Goal: Task Accomplishment & Management: Complete application form

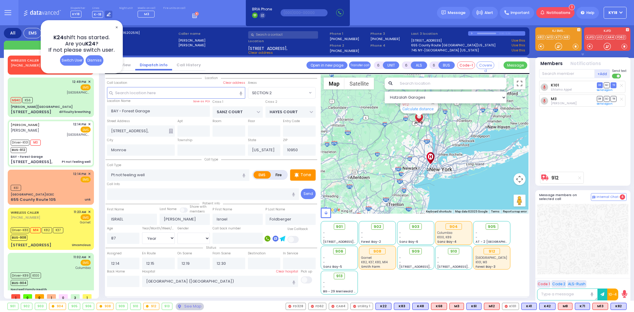
select select "SECTION 2"
select select "Year"
select select "[DEMOGRAPHIC_DATA]"
click at [91, 59] on div "Dismiss" at bounding box center [95, 60] width 18 height 10
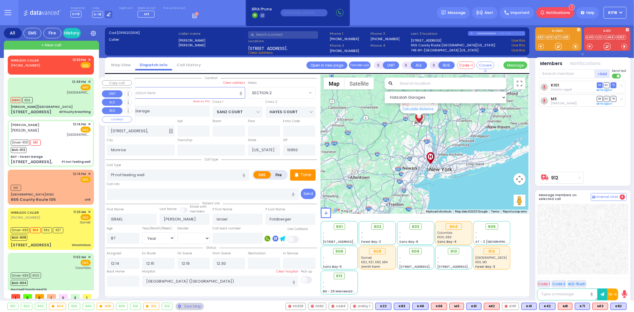
click at [58, 92] on div "12:49 PM ✕ EMS Columbia University Irving Medical Center" at bounding box center [51, 86] width 80 height 15
type input "2"
type input "1"
select select
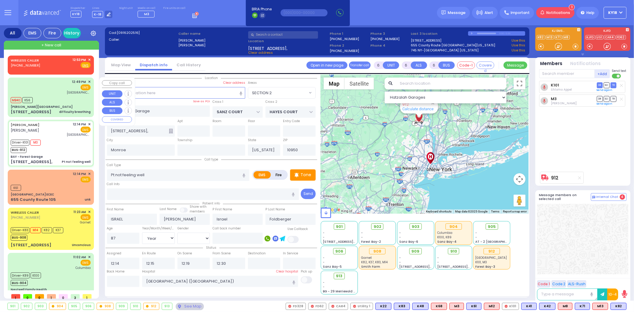
type input "difficulty breathing"
radio input "true"
select select
type input "12:49"
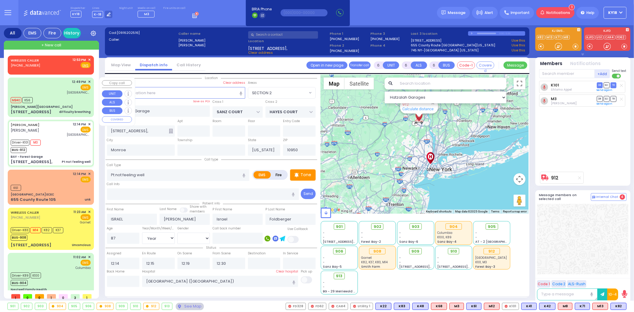
type input "12:51"
type input "12:52"
type input "12:53"
type input "[GEOGRAPHIC_DATA] [GEOGRAPHIC_DATA]"
select select "Hatzalah Garages"
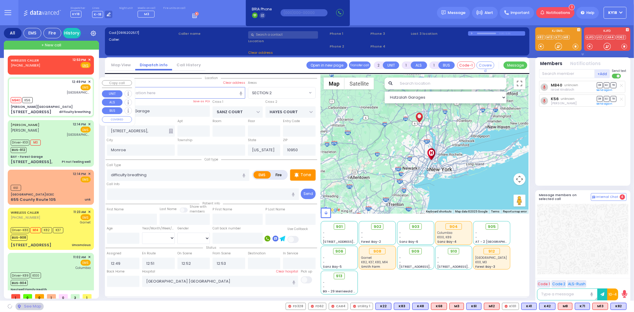
type input "[PERSON_NAME][GEOGRAPHIC_DATA]"
type input "MERON DR"
type input "RATZFERT WAY"
type input "[STREET_ADDRESS]"
select select "SECTION 6"
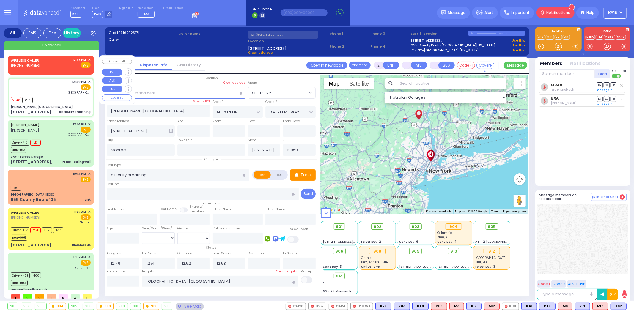
click at [66, 68] on div "WIRELESS CALLER (845) 248-7249 12:53 PM ✕ Fire EMS" at bounding box center [51, 64] width 84 height 15
select select
radio input "true"
select select
type input "12:53"
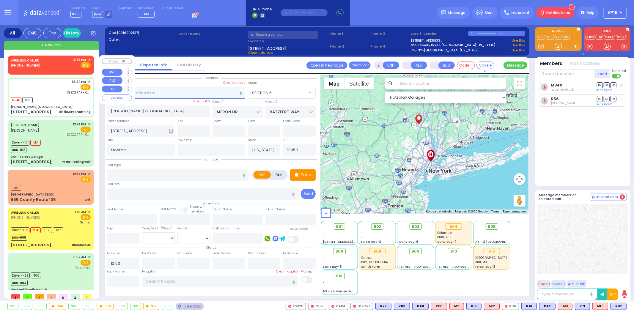
select select "Hatzalah Garages"
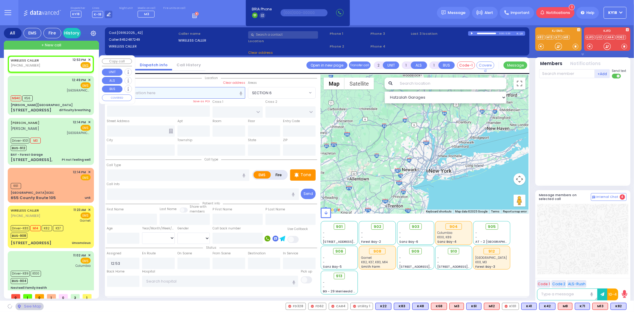
select select
radio input "true"
select select
select select "Hatzalah Garages"
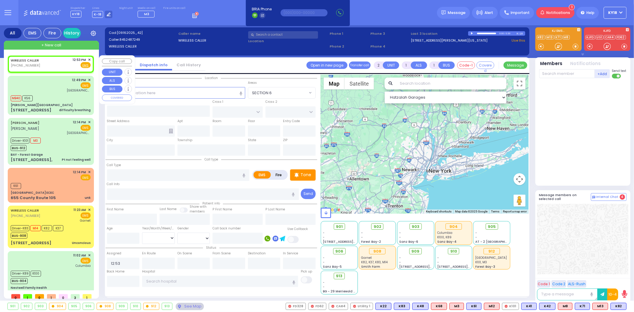
click at [88, 59] on span "✕" at bounding box center [89, 59] width 3 height 5
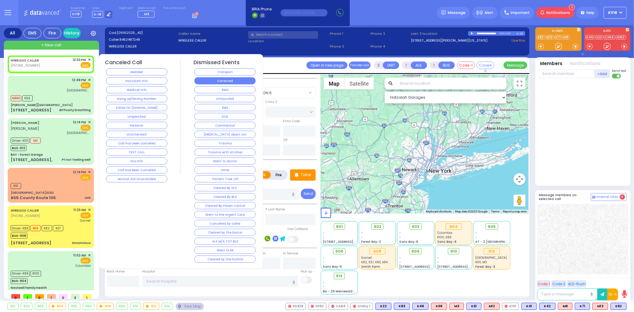
click at [222, 79] on button "Corrected" at bounding box center [224, 80] width 61 height 7
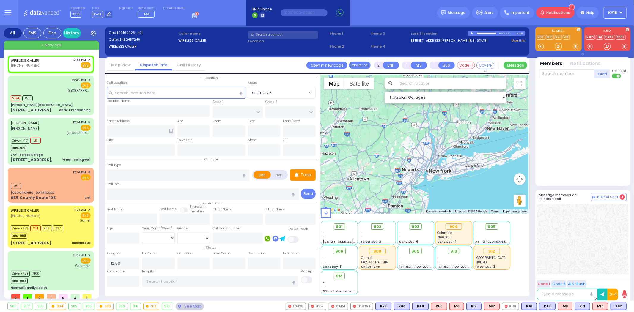
select select
radio input "true"
select select
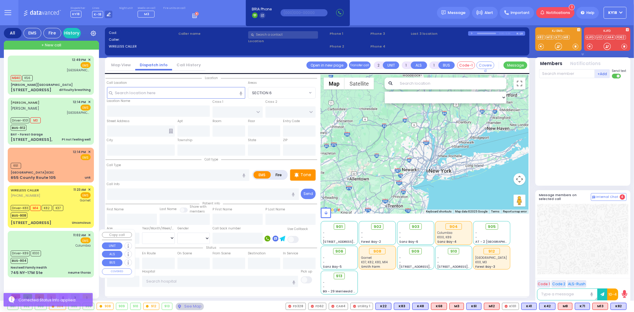
click at [67, 243] on div "11:02 AM ✕ EMS Columbia" at bounding box center [51, 240] width 80 height 15
type input "6"
select select
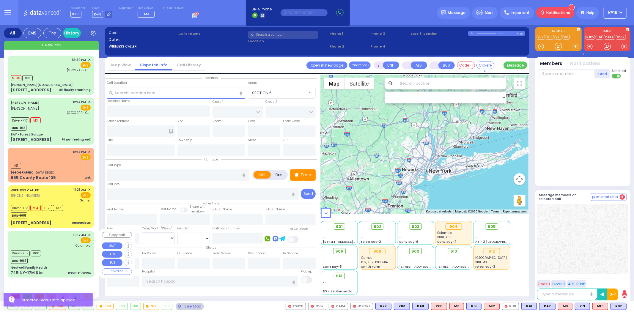
type input "neume thorax"
radio input "true"
type input "Moshe"
type input "Lichtman"
type input "21"
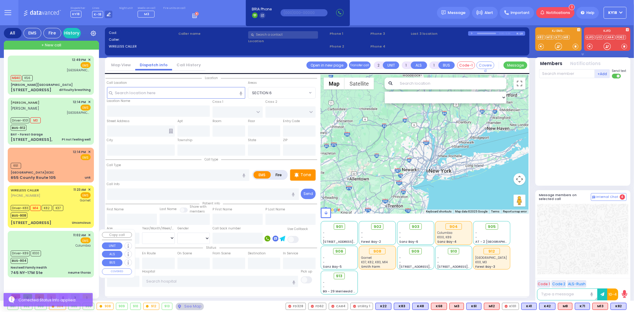
select select "Year"
select select "[DEMOGRAPHIC_DATA]"
type input "11:02"
type input "11:03"
type input "11:15"
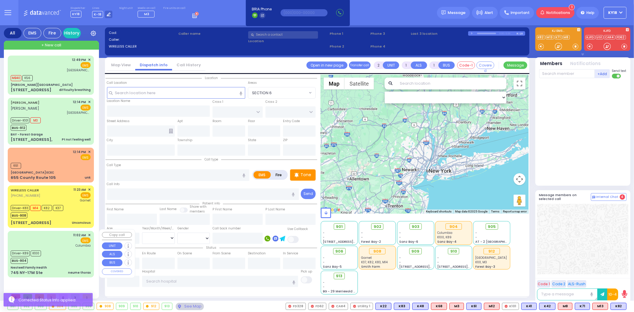
type input "11:30"
type input "12:10"
type input "12:18"
type input "[US_STATE][GEOGRAPHIC_DATA]- [GEOGRAPHIC_DATA]"
select select "Hatzalah Garages"
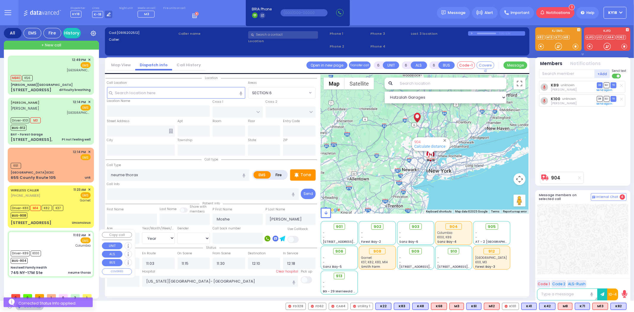
type input "Nestwell Family Health"
type input "ORCHARD ST"
type input "KNIGHT ST"
type input "745 NY-17M Ste"
type input "Monroe"
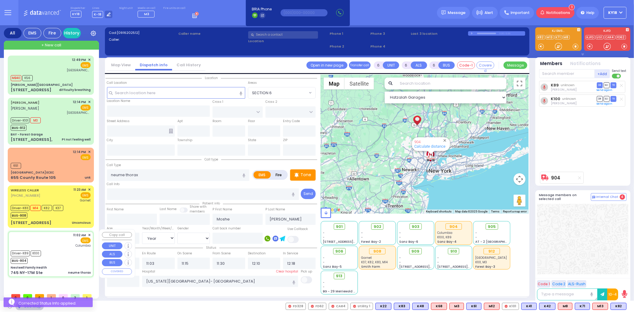
type input "[US_STATE]"
type input "10950"
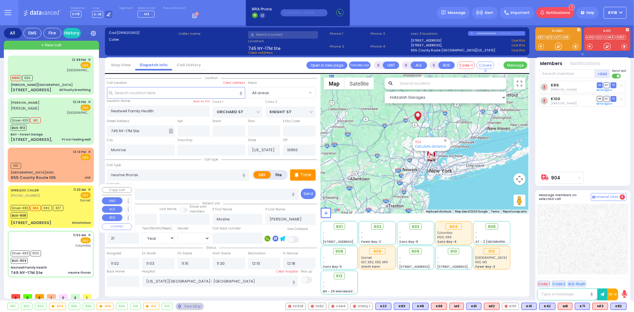
click at [71, 218] on div "WIRELESS CALLER (845) 248-3303 11:23 AM ✕ EMS Garnet" at bounding box center [51, 206] width 84 height 40
select select
type input "Unconcious"
radio input "true"
type input "Henry orlando"
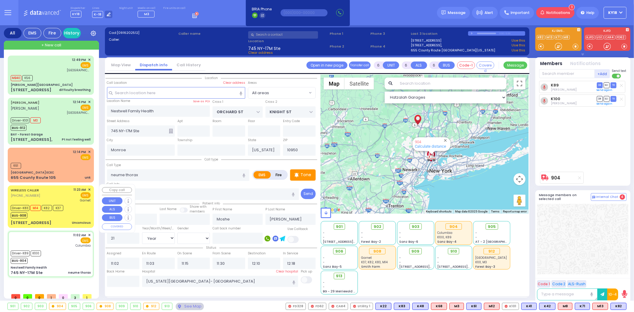
type input "Catalan albeno"
type input "36"
select select "Year"
select select "[DEMOGRAPHIC_DATA]"
type input "11:23"
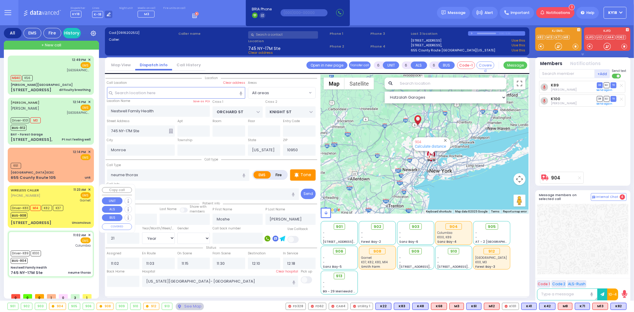
type input "11:26"
type input "11:35"
type input "11:46"
type input "12:07"
type input "Orange Regional Medical Center"
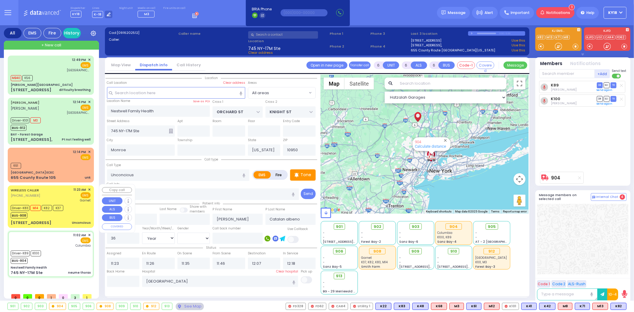
select select "Hatzalah Garages"
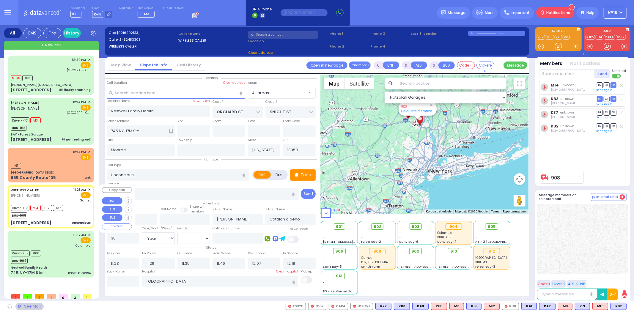
type input "CHURCH ST"
type input "HARRIMAN WOODS DR"
type input "12 Edgewood Dr"
type input "Harriman"
type input "10926"
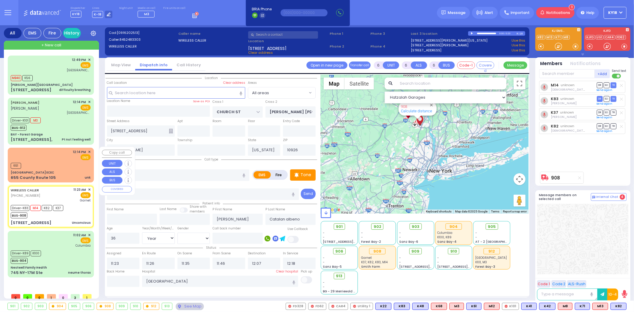
click at [68, 172] on div "KJ School District Public School ECEC" at bounding box center [51, 172] width 80 height 4
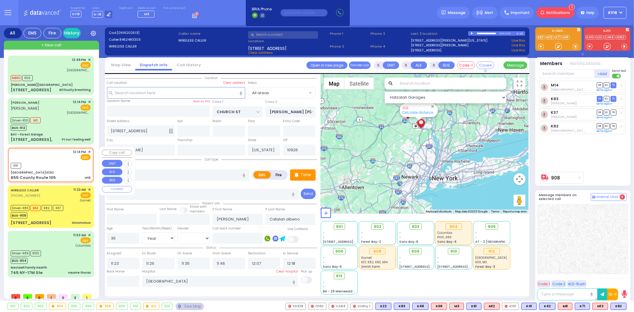
type input "2"
type input "1"
select select
type input "unk"
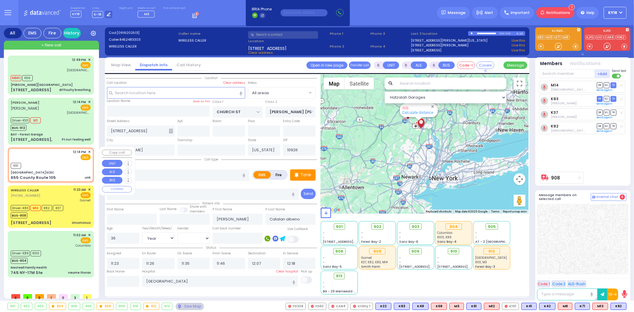
radio input "true"
select select
type input "12:14"
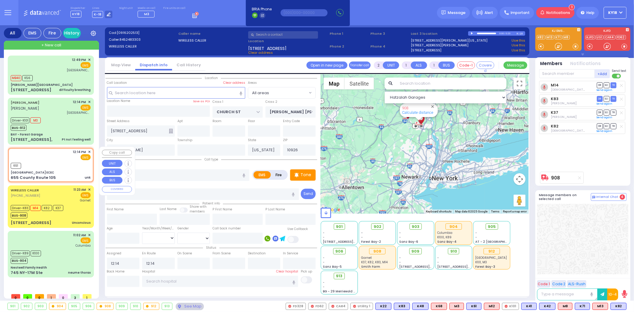
select select "Hatzalah Garages"
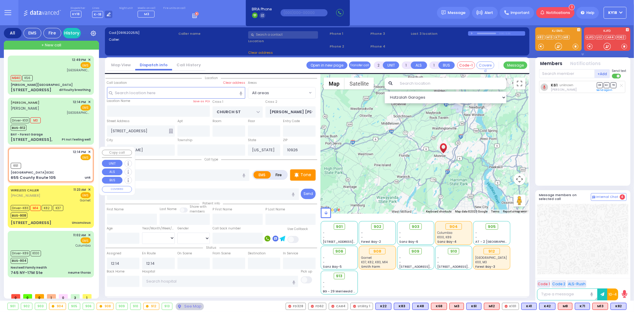
type input "KJ School District Public School ECEC"
type input "655 County Route 105"
type input "Monroe"
type input "10950"
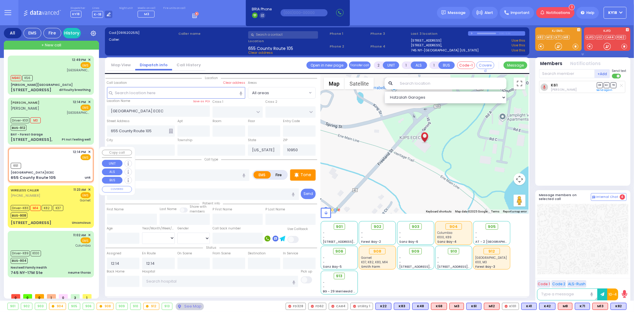
click at [89, 150] on span "✕" at bounding box center [89, 152] width 3 height 5
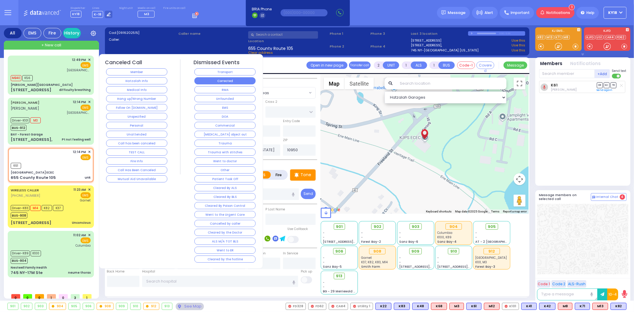
click at [218, 82] on button "Corrected" at bounding box center [224, 80] width 61 height 7
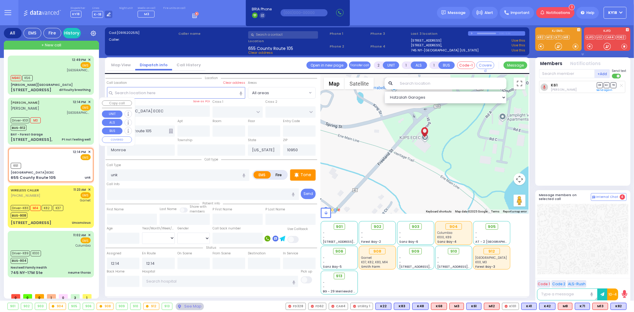
select select
radio input "true"
select select
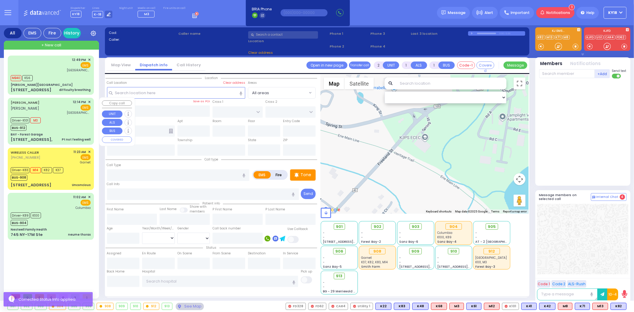
click at [76, 130] on div "ISRAEL GOLDBERGER ישראל גאלדבערגער 12:14 PM ✕ EMS" at bounding box center [51, 121] width 84 height 45
type input "6"
select select
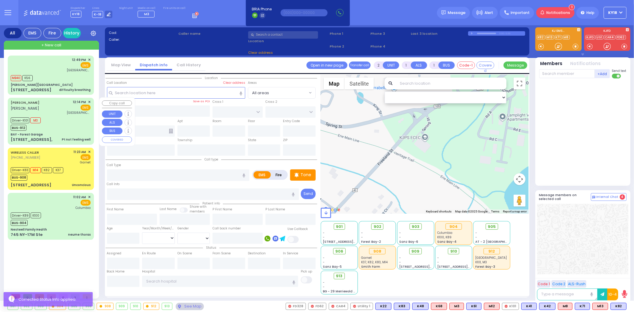
type input "Pt not feeling well"
radio input "true"
type input "ISRAEL"
type input "GOLDBERGER"
type input "Israel"
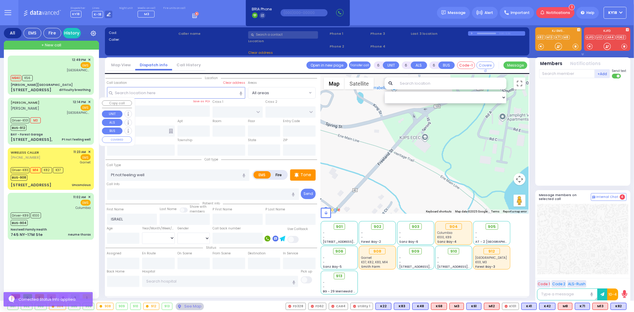
type input "Foldberger"
type input "87"
select select "Year"
select select "[DEMOGRAPHIC_DATA]"
type input "12:14"
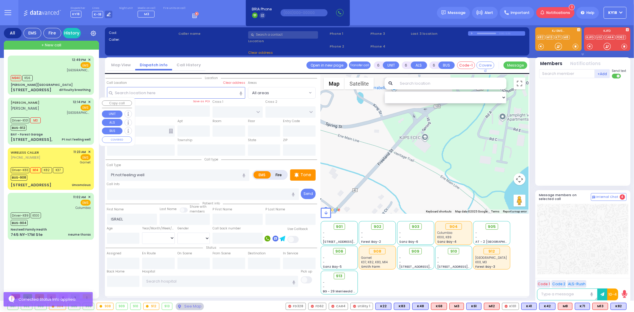
type input "12:15"
type input "12:19"
type input "12:30"
type input "Mount Sinai Hospital (East Harlem)"
select select "Hatzalah Garages"
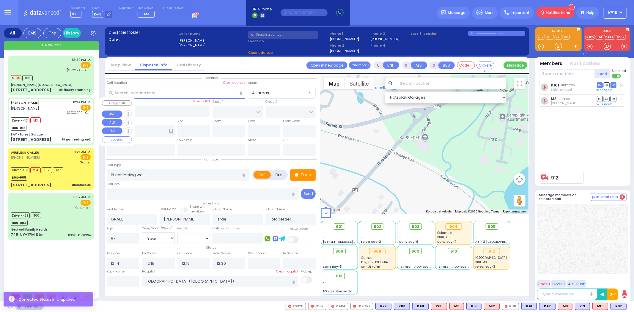
type input "BAY - Forest Garage"
type input "SANZ COURT"
type input "HAYES COURT"
type input "[STREET_ADDRESS],"
type input "Monroe"
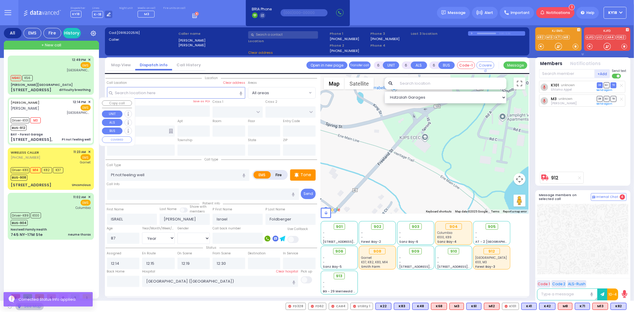
type input "[US_STATE]"
type input "10950"
select select "SECTION 2"
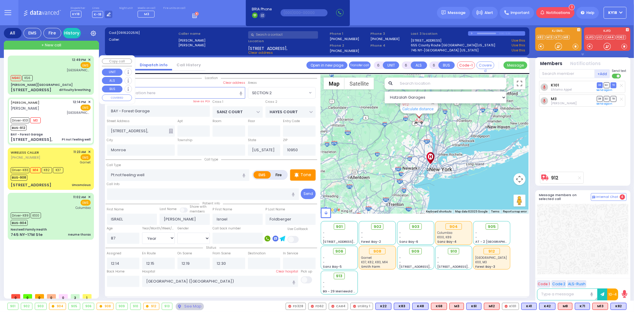
click at [60, 79] on div "MB40 K56" at bounding box center [51, 77] width 80 height 7
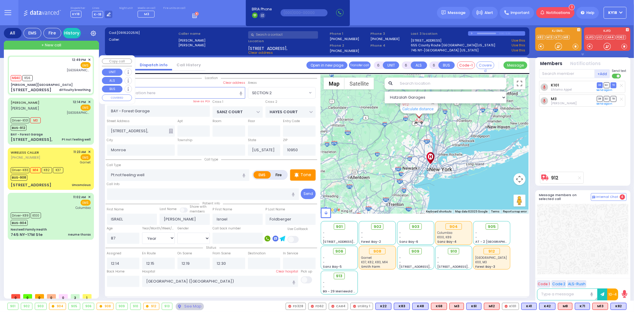
type input "2"
type input "1"
select select
type input "difficulty breathing"
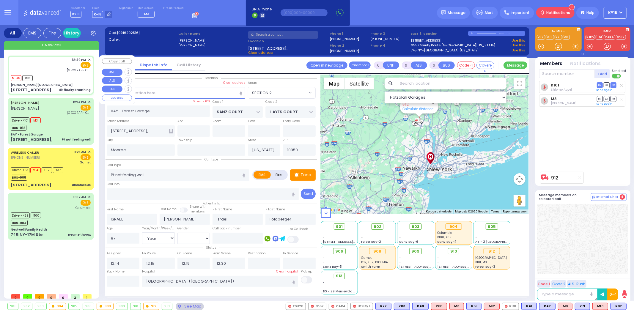
radio input "true"
select select
type input "12:49"
type input "12:51"
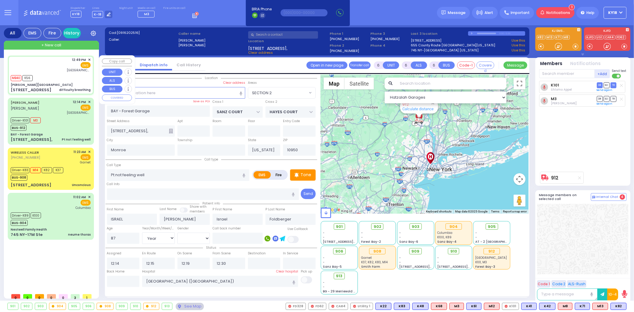
type input "12:52"
type input "12:53"
type input "[GEOGRAPHIC_DATA] [GEOGRAPHIC_DATA]"
type input "[PERSON_NAME][GEOGRAPHIC_DATA]"
type input "MERON DR"
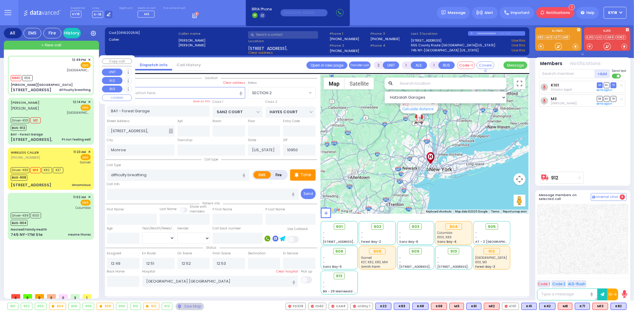
type input "RATZFERT WAY"
type input "[STREET_ADDRESS]"
select select "Hatzalah Garages"
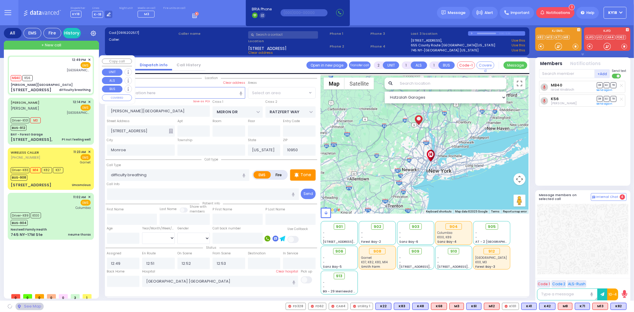
select select "SECTION 6"
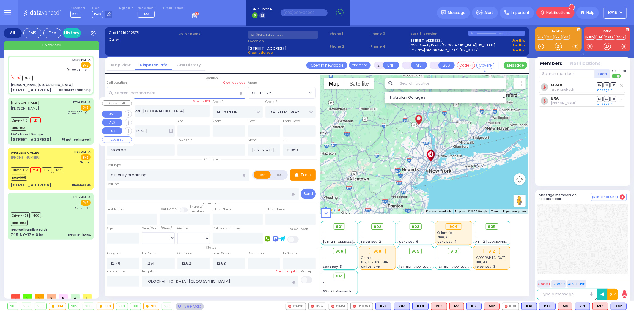
click at [54, 116] on div "Driver-K101 M3 BUS-912" at bounding box center [51, 123] width 80 height 15
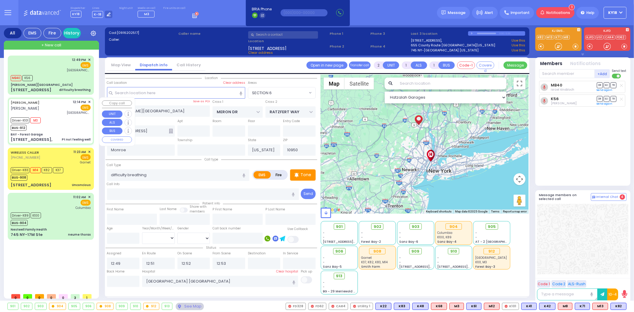
type input "6"
select select
type input "Pt not feeling well"
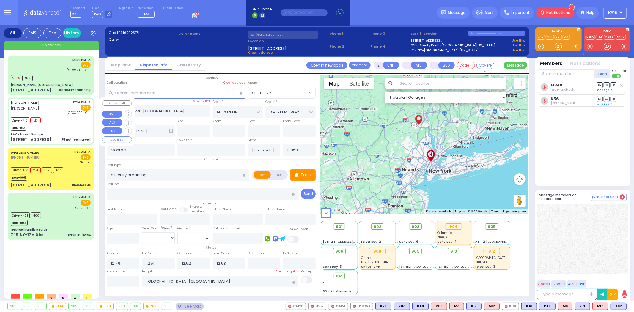
radio input "true"
type input "ISRAEL"
type input "GOLDBERGER"
type input "Israel"
type input "Foldberger"
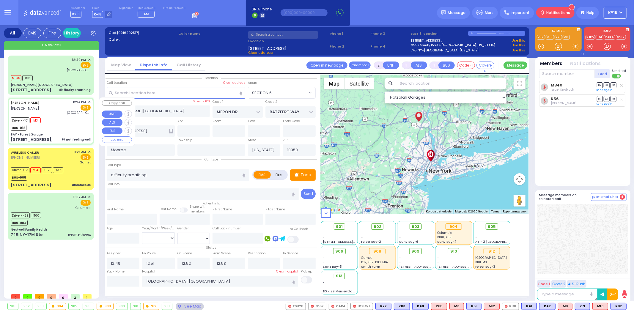
type input "87"
select select "Year"
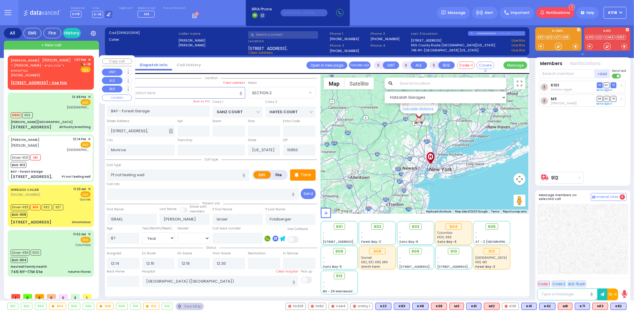
click at [48, 64] on span "ר' [PERSON_NAME] - ר' אהרן הערש בערקאוויטש" at bounding box center [42, 68] width 62 height 10
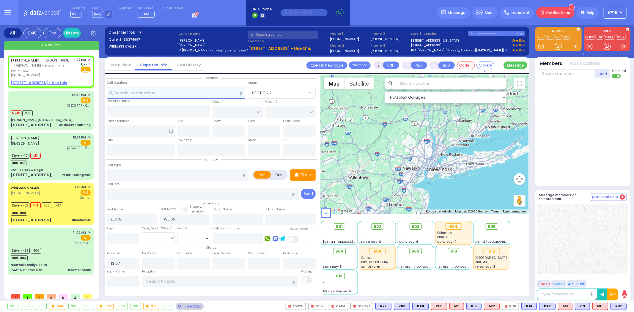
click at [206, 91] on input "text" at bounding box center [176, 92] width 138 height 11
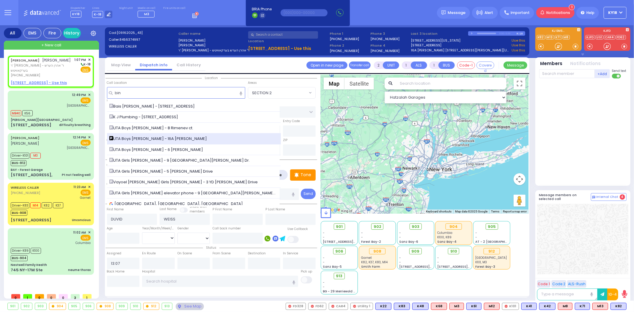
click at [201, 138] on span "UTA Boys [PERSON_NAME] - 16A [PERSON_NAME]" at bounding box center [159, 139] width 100 height 6
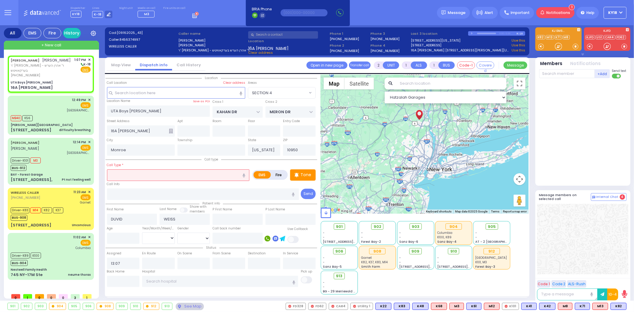
click at [145, 172] on input "text" at bounding box center [178, 175] width 143 height 11
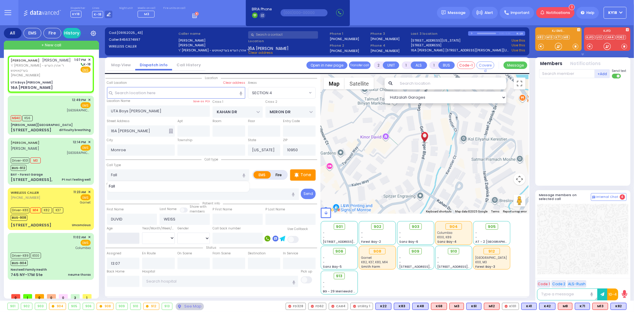
click at [128, 237] on input "number" at bounding box center [123, 238] width 33 height 11
drag, startPoint x: 153, startPoint y: 235, endPoint x: 153, endPoint y: 239, distance: 4.2
click at [153, 235] on select "Year Month Week Day" at bounding box center [158, 238] width 33 height 11
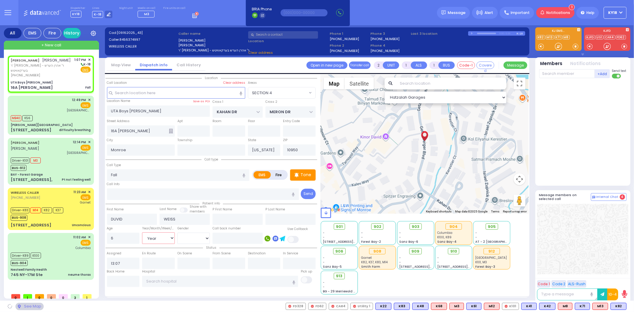
click at [142, 233] on select "Year Month Week Day" at bounding box center [158, 238] width 33 height 11
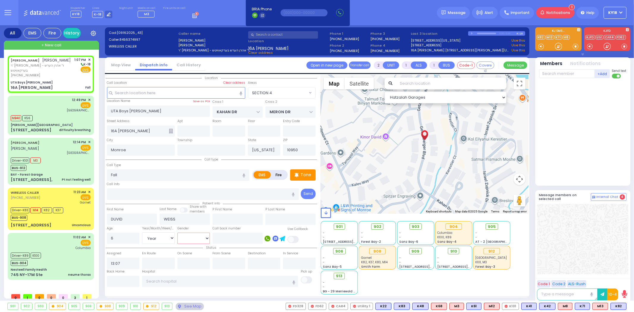
click at [186, 240] on select "Male Female" at bounding box center [194, 238] width 33 height 11
click at [178, 233] on select "Male Female" at bounding box center [194, 238] width 33 height 11
click at [60, 85] on div "16A Getzel Berger Fall" at bounding box center [51, 88] width 80 height 6
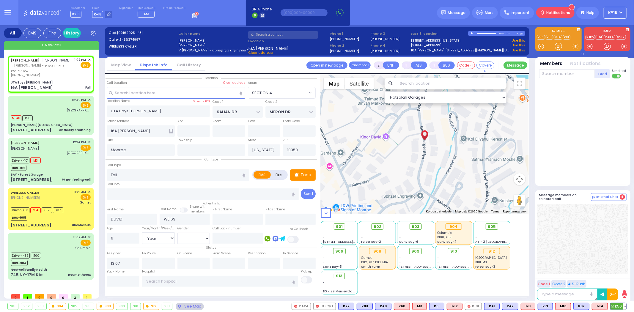
click at [620, 307] on span "K50" at bounding box center [619, 306] width 16 height 7
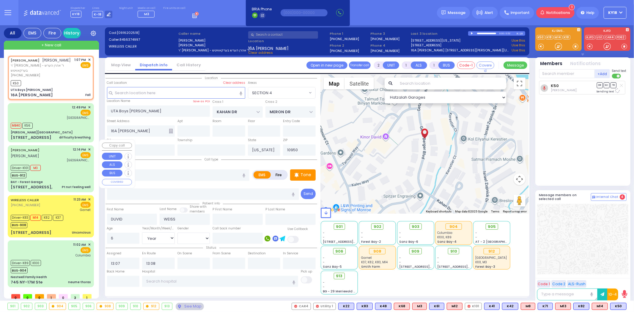
click at [64, 170] on div "Driver-K101 M3 BUS-912" at bounding box center [51, 171] width 80 height 15
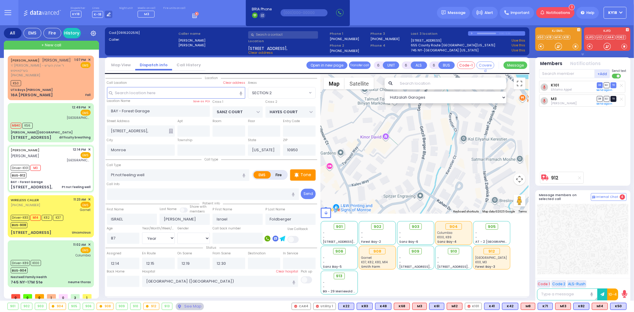
click at [613, 98] on span "TR" at bounding box center [614, 99] width 6 height 6
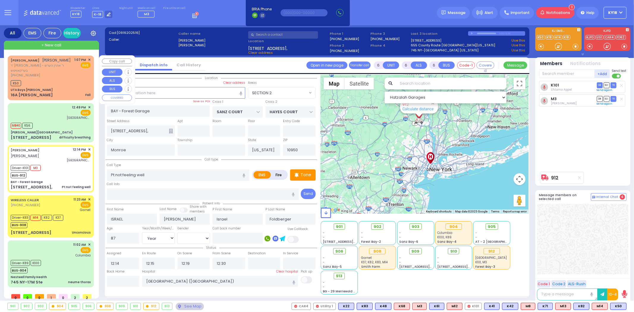
click at [55, 79] on div "K50" at bounding box center [51, 82] width 80 height 7
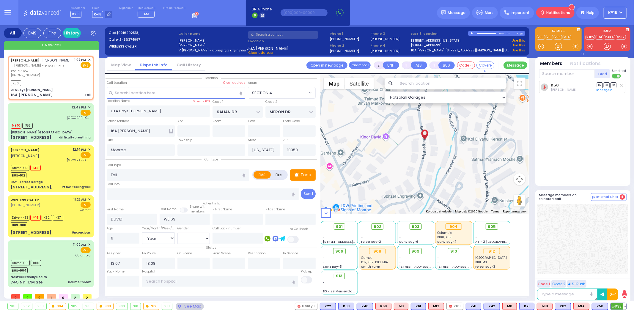
click at [619, 304] on span "K38" at bounding box center [618, 306] width 15 height 7
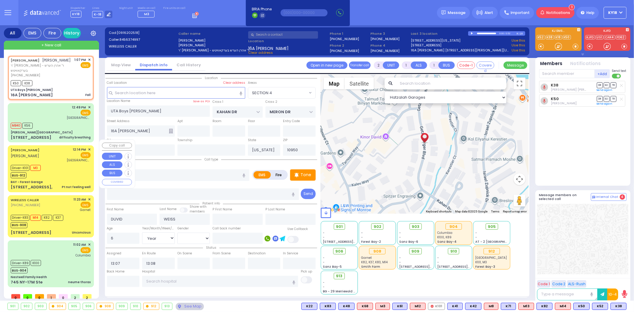
click at [73, 168] on div "Driver-K101 M3 BUS-912" at bounding box center [51, 171] width 80 height 15
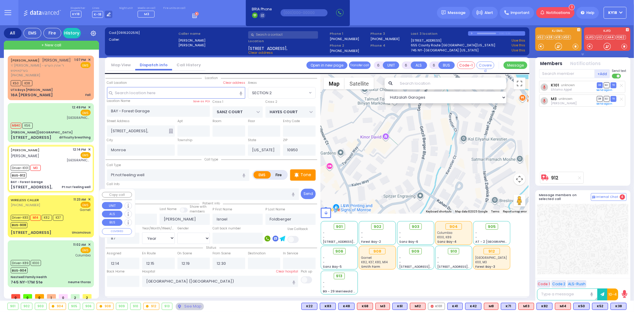
click at [63, 197] on div "WIRELESS CALLER (845) 248-3303 11:23 AM ✕ EMS Garnet" at bounding box center [51, 204] width 80 height 15
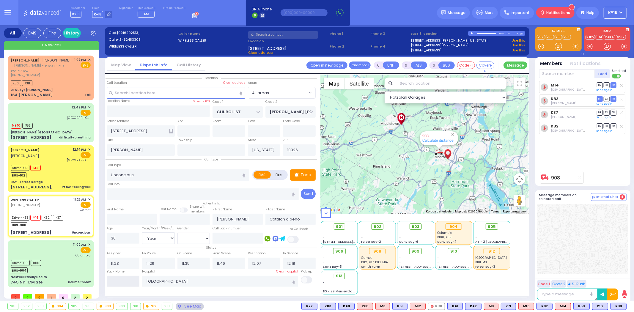
click at [123, 281] on input "text" at bounding box center [123, 281] width 33 height 11
click at [123, 280] on input "text" at bounding box center [123, 281] width 33 height 11
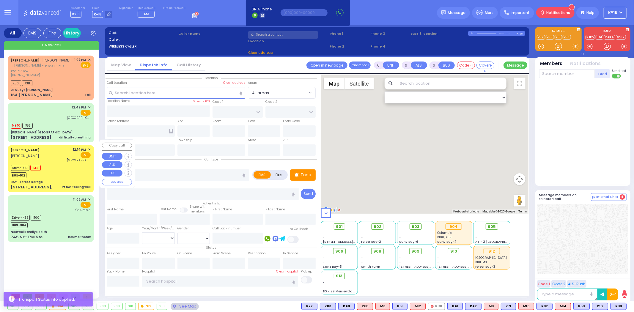
click at [63, 184] on div "63 Forest Rd, Pt not feeling well" at bounding box center [51, 187] width 80 height 6
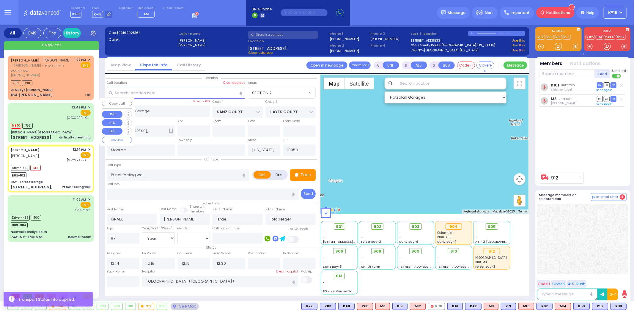
click at [58, 121] on div "MB40 K56" at bounding box center [51, 124] width 80 height 7
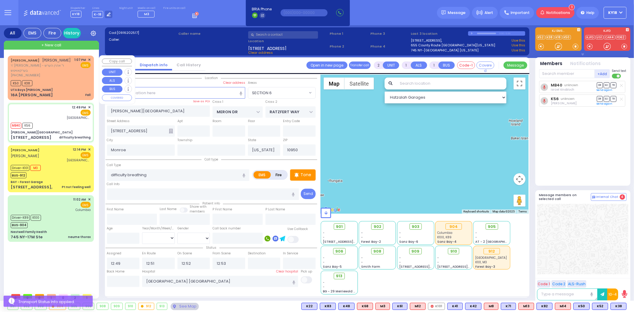
click at [70, 88] on div "UTA Boys [PERSON_NAME]" at bounding box center [51, 90] width 80 height 4
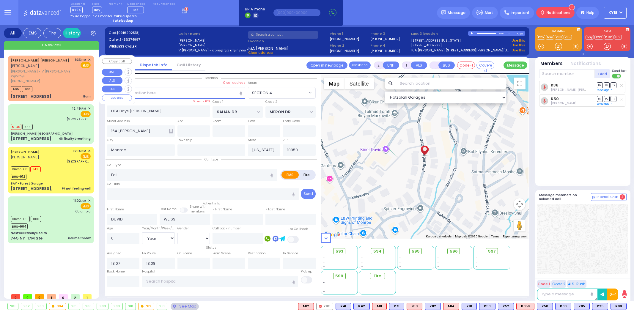
select select "SECTION 4"
select select "Year"
select select "[DEMOGRAPHIC_DATA]"
